Goal: Check status: Check status

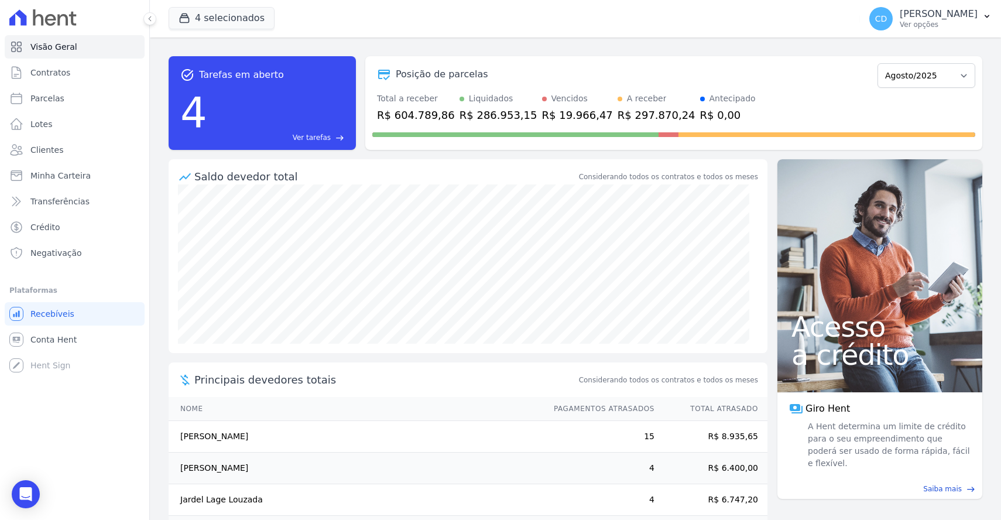
scroll to position [15, 0]
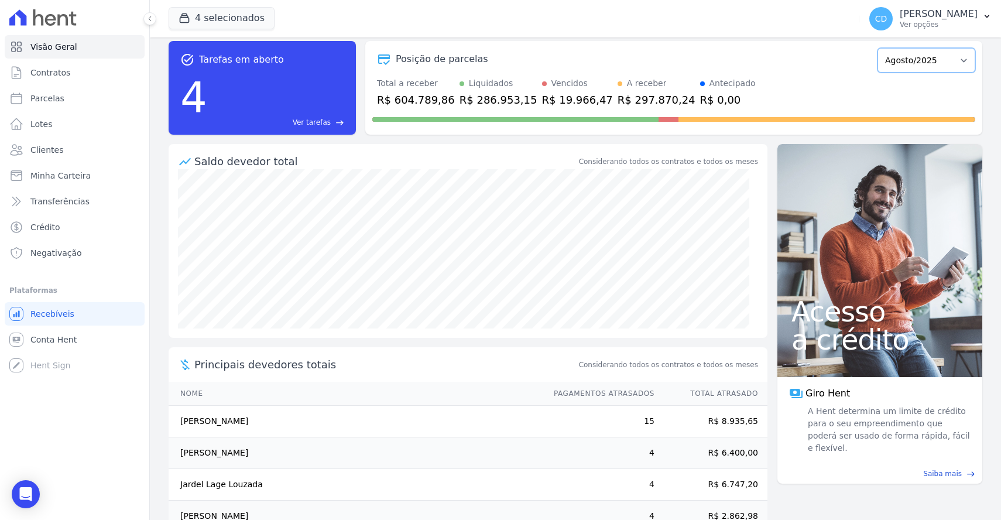
click at [955, 57] on select "Abril/2022 Maio/2022 Junho/2022 Julho/2022 Agosto/2022 Setembro/2022 Outubro/20…" at bounding box center [927, 60] width 98 height 25
select select "09/2025"
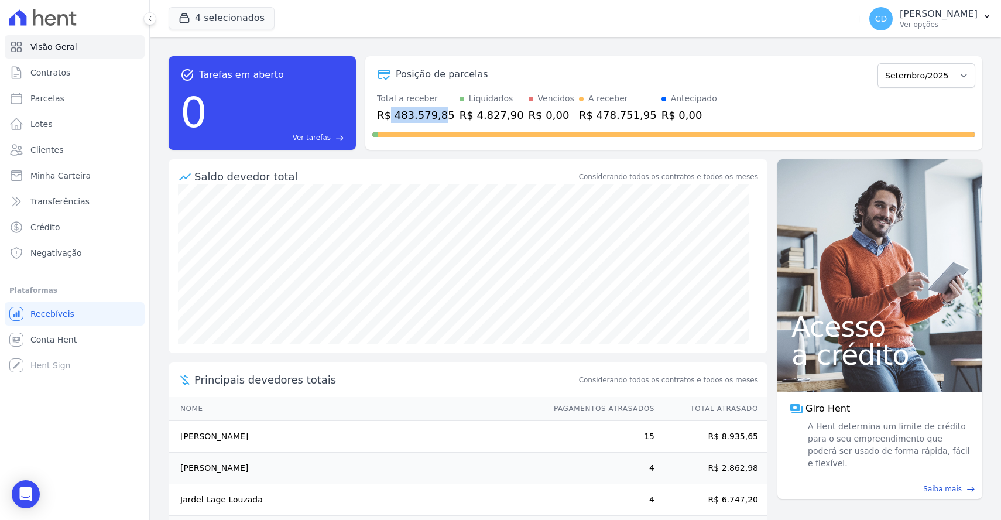
drag, startPoint x: 389, startPoint y: 112, endPoint x: 489, endPoint y: 143, distance: 104.8
click at [439, 112] on div "R$ 483.579,85" at bounding box center [416, 115] width 78 height 16
click at [925, 82] on select "Abril/2022 Maio/2022 Junho/2022 Julho/2022 Agosto/2022 Setembro/2022 Outubro/20…" at bounding box center [927, 75] width 98 height 25
select select "10/2025"
click at [932, 80] on select "Abril/2022 Maio/2022 Junho/2022 Julho/2022 Agosto/2022 Setembro/2022 Outubro/20…" at bounding box center [927, 75] width 98 height 25
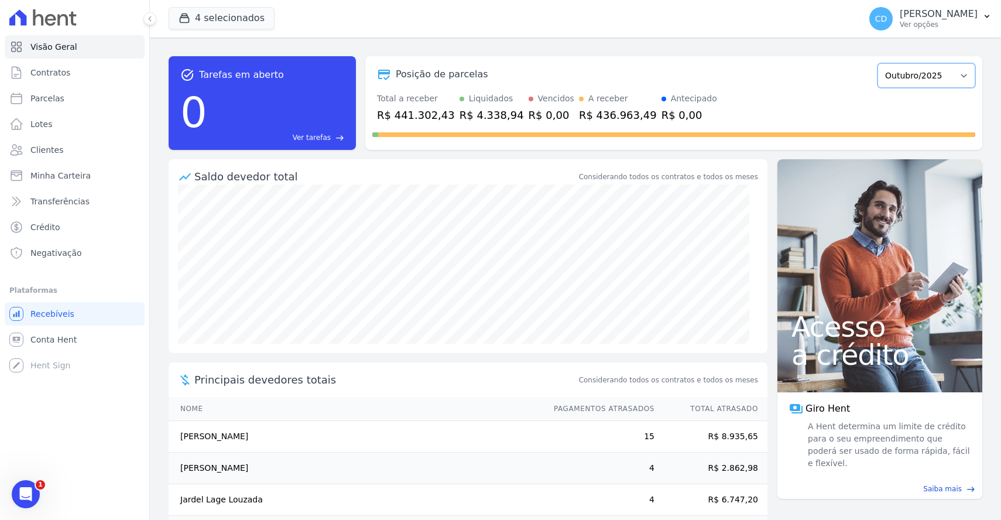
select select "11/2025"
click at [925, 75] on select "Abril/2022 Maio/2022 Junho/2022 Julho/2022 Agosto/2022 Setembro/2022 Outubro/20…" at bounding box center [927, 75] width 98 height 25
select select "12/2025"
click at [929, 70] on select "Abril/2022 Maio/2022 Junho/2022 Julho/2022 Agosto/2022 Setembro/2022 Outubro/20…" at bounding box center [927, 75] width 98 height 25
select select "01/2026"
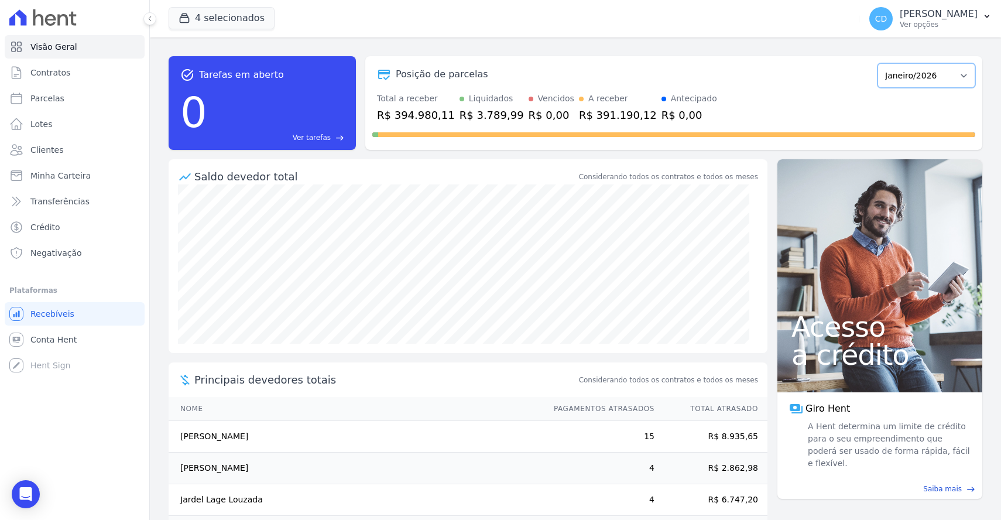
click at [937, 74] on select "Abril/2022 Maio/2022 Junho/2022 Julho/2022 Agosto/2022 Setembro/2022 Outubro/20…" at bounding box center [927, 75] width 98 height 25
select select "02/2026"
click at [931, 79] on select "Abril/2022 Maio/2022 Junho/2022 Julho/2022 Agosto/2022 Setembro/2022 Outubro/20…" at bounding box center [927, 75] width 98 height 25
select select "03/2026"
click at [934, 81] on select "Abril/2022 Maio/2022 Junho/2022 Julho/2022 Agosto/2022 Setembro/2022 Outubro/20…" at bounding box center [927, 75] width 98 height 25
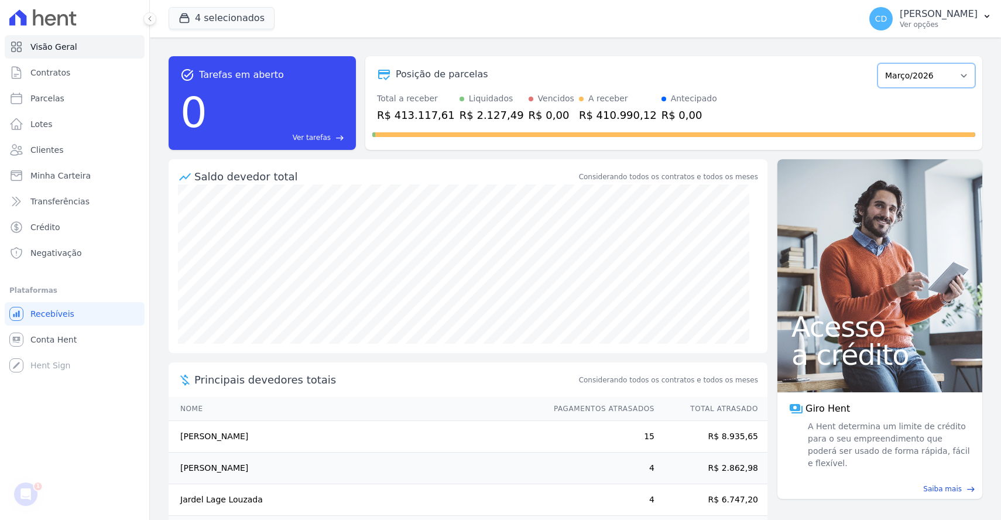
select select "04/2026"
click at [922, 80] on select "Abril/2022 Maio/2022 Junho/2022 Julho/2022 Agosto/2022 Setembro/2022 Outubro/20…" at bounding box center [927, 75] width 98 height 25
select select "05/2026"
click at [923, 78] on select "Abril/2022 Maio/2022 Junho/2022 Julho/2022 Agosto/2022 Setembro/2022 Outubro/20…" at bounding box center [927, 75] width 98 height 25
select select "06/2026"
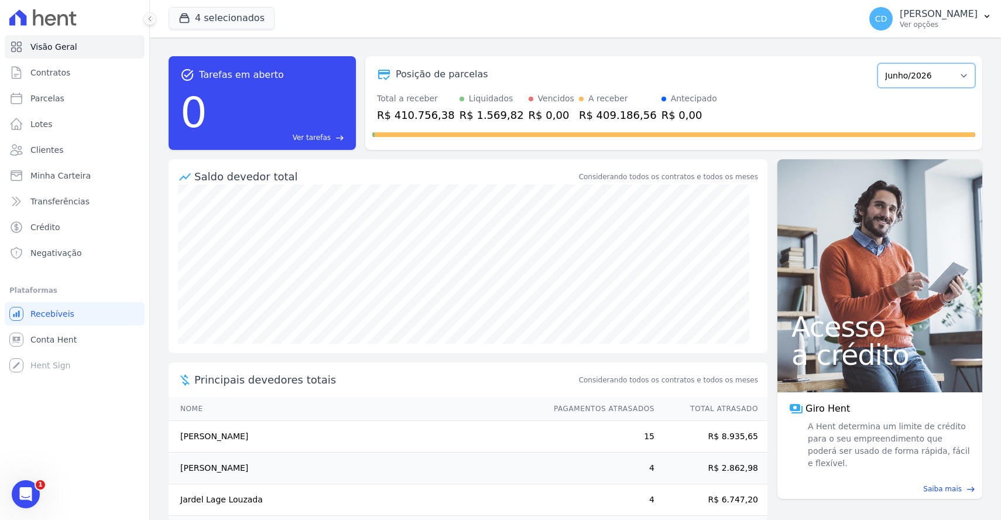
click at [918, 77] on select "Abril/2022 Maio/2022 Junho/2022 Julho/2022 Agosto/2022 Setembro/2022 Outubro/20…" at bounding box center [927, 75] width 98 height 25
